Goal: Information Seeking & Learning: Learn about a topic

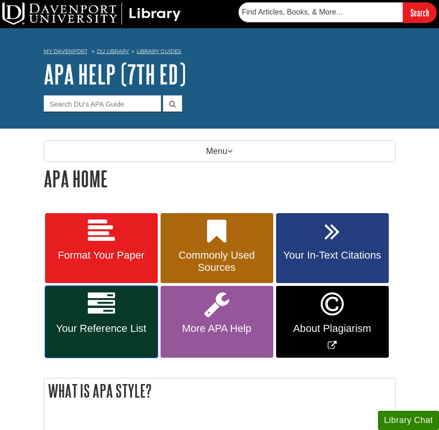
click at [106, 333] on span "Your Reference List" at bounding box center [101, 328] width 99 height 12
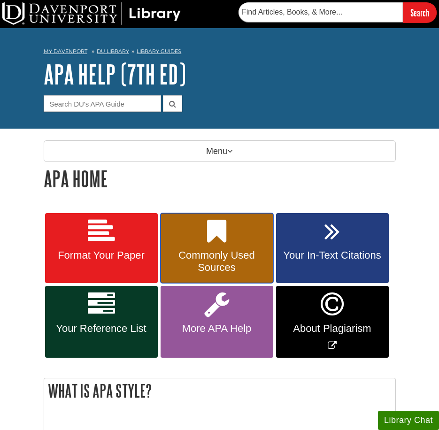
click at [248, 246] on link "Commonly Used Sources" at bounding box center [216, 248] width 113 height 70
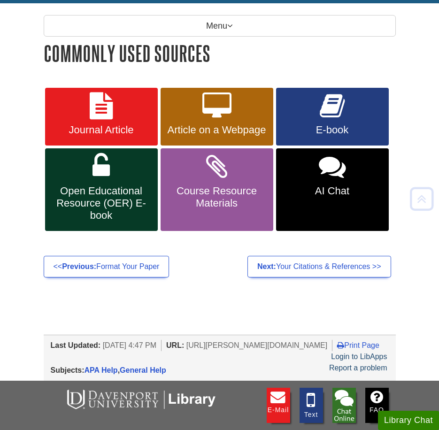
scroll to position [126, 0]
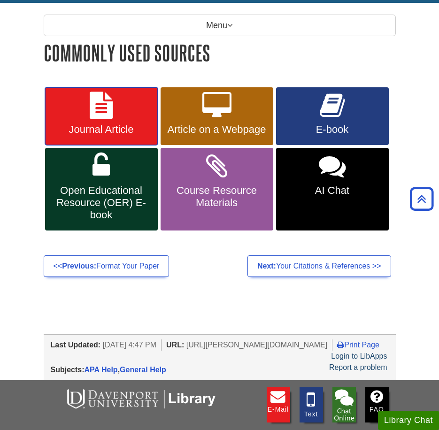
click at [96, 123] on span "Journal Article" at bounding box center [101, 129] width 99 height 12
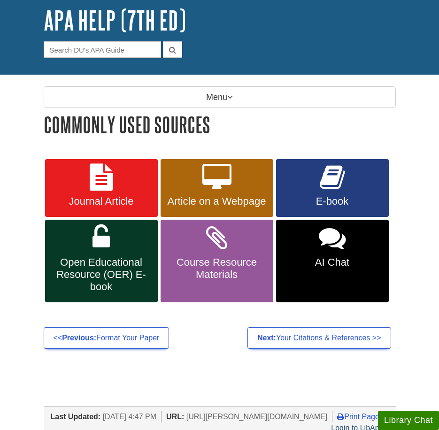
scroll to position [56, 0]
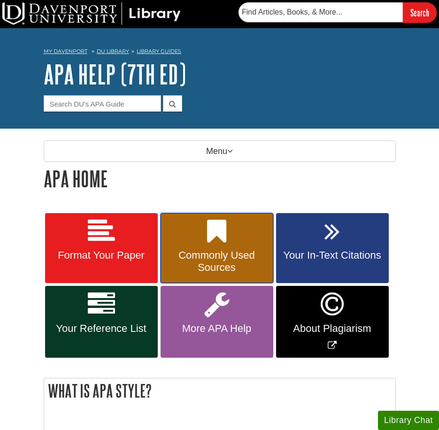
click at [203, 252] on span "Commonly Used Sources" at bounding box center [217, 261] width 99 height 24
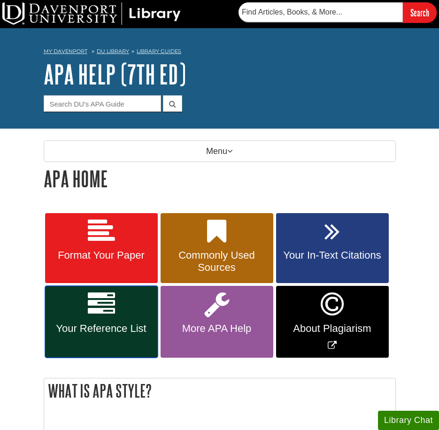
click at [93, 326] on span "Your Reference List" at bounding box center [101, 328] width 99 height 12
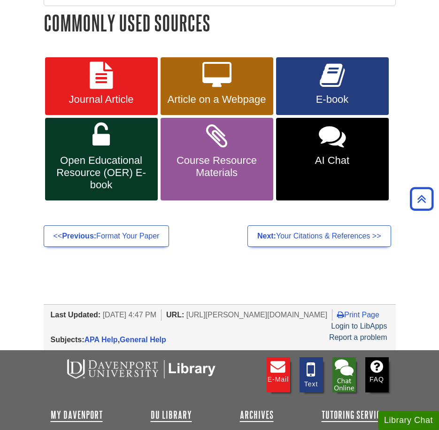
scroll to position [155, 0]
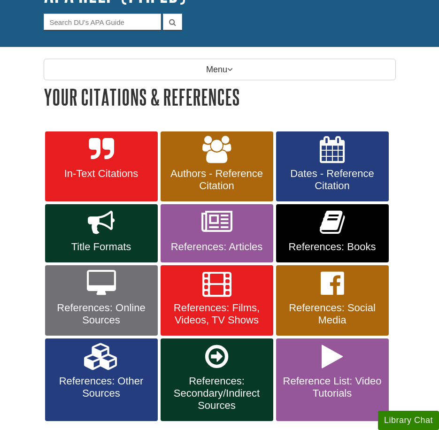
scroll to position [82, 0]
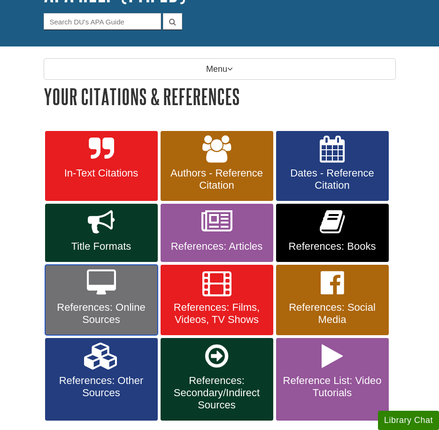
click at [92, 298] on link "References: Online Sources" at bounding box center [101, 300] width 113 height 70
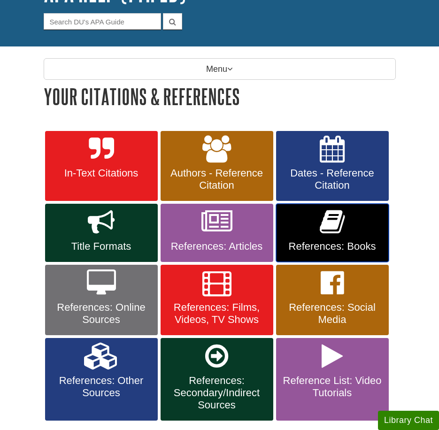
click at [344, 233] on icon at bounding box center [332, 221] width 25 height 27
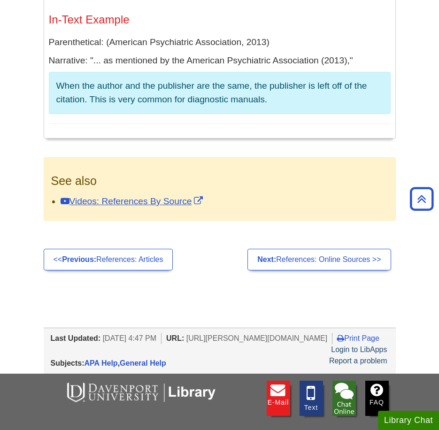
scroll to position [3674, 0]
